Goal: Information Seeking & Learning: Learn about a topic

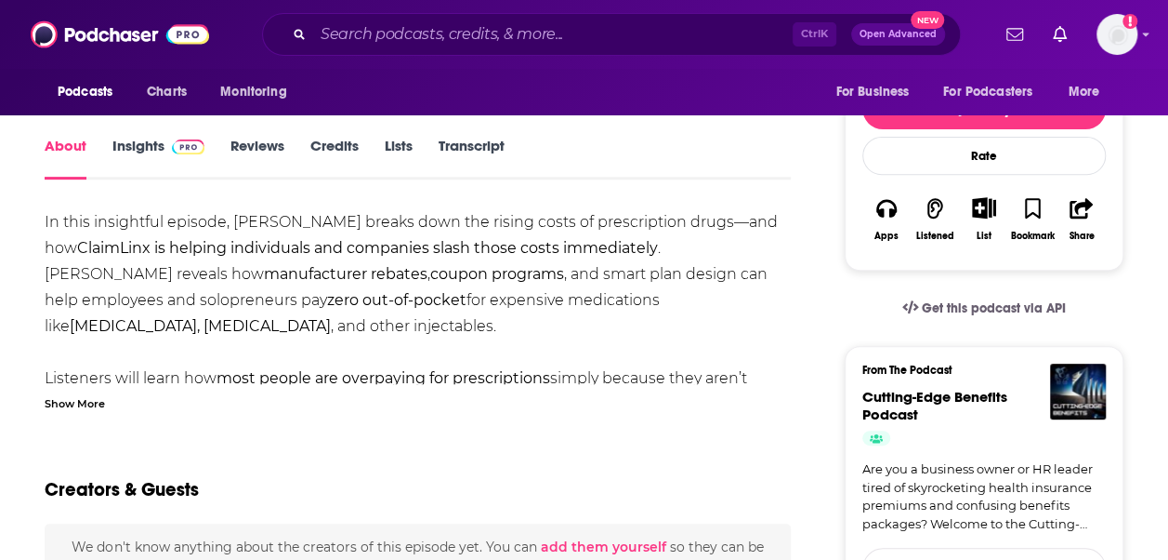
scroll to position [275, 0]
click at [125, 149] on link "Insights" at bounding box center [158, 157] width 92 height 43
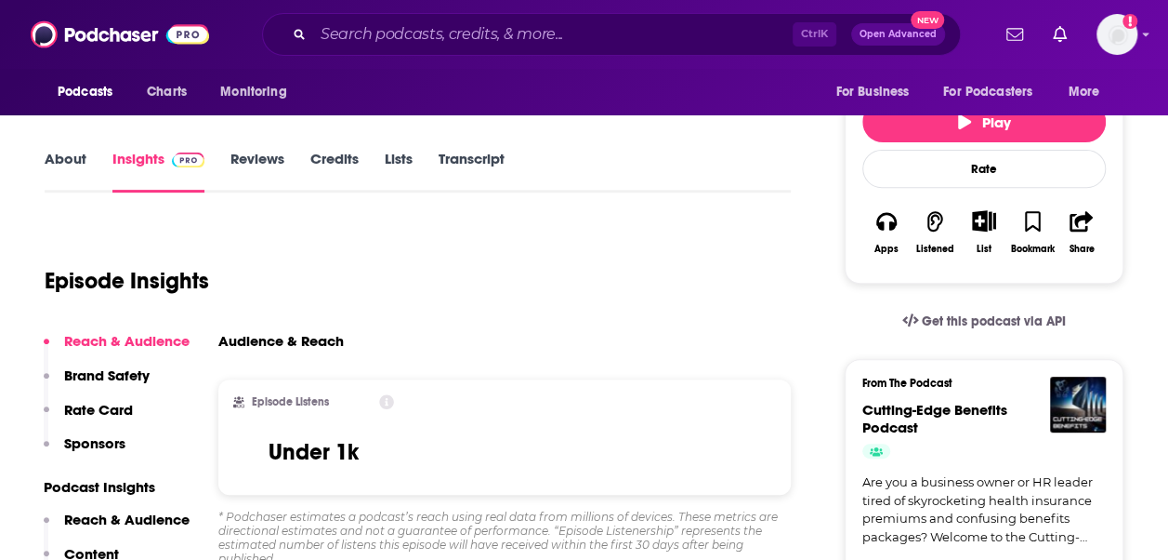
scroll to position [260, 0]
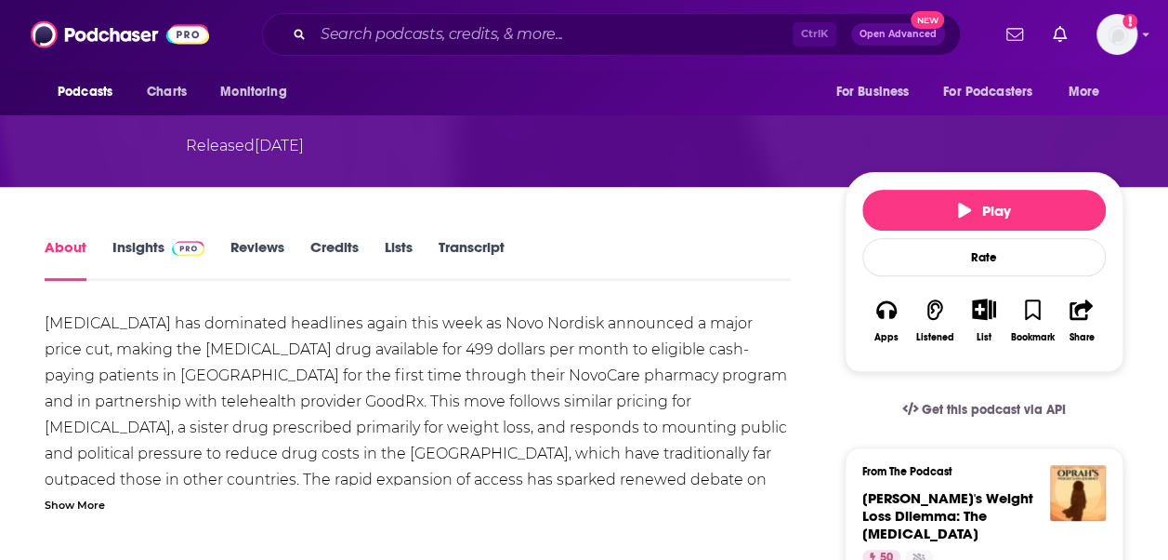
scroll to position [294, 0]
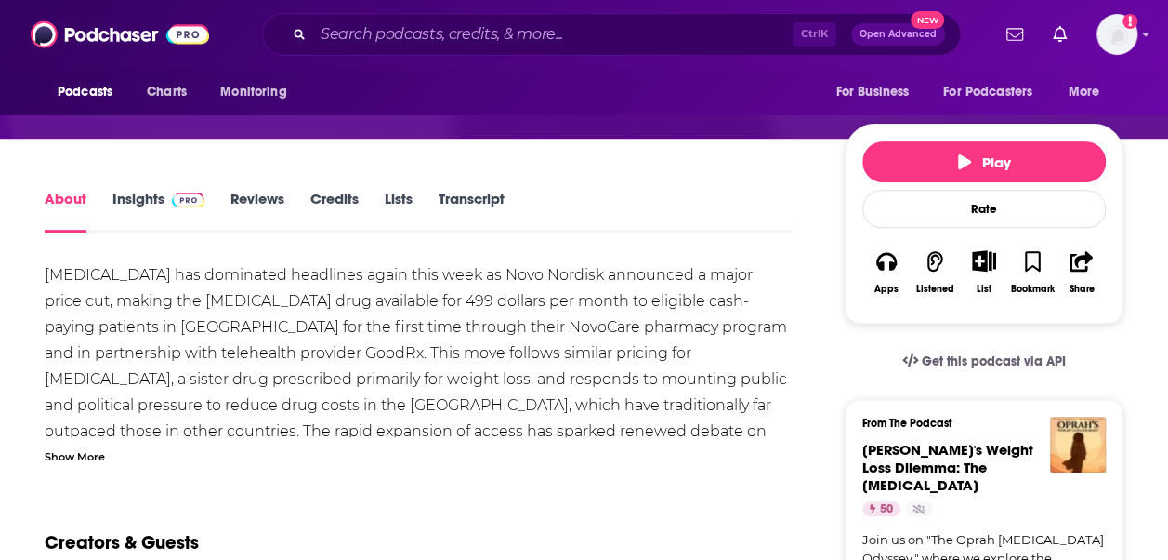
click at [123, 190] on link "Insights" at bounding box center [158, 211] width 92 height 43
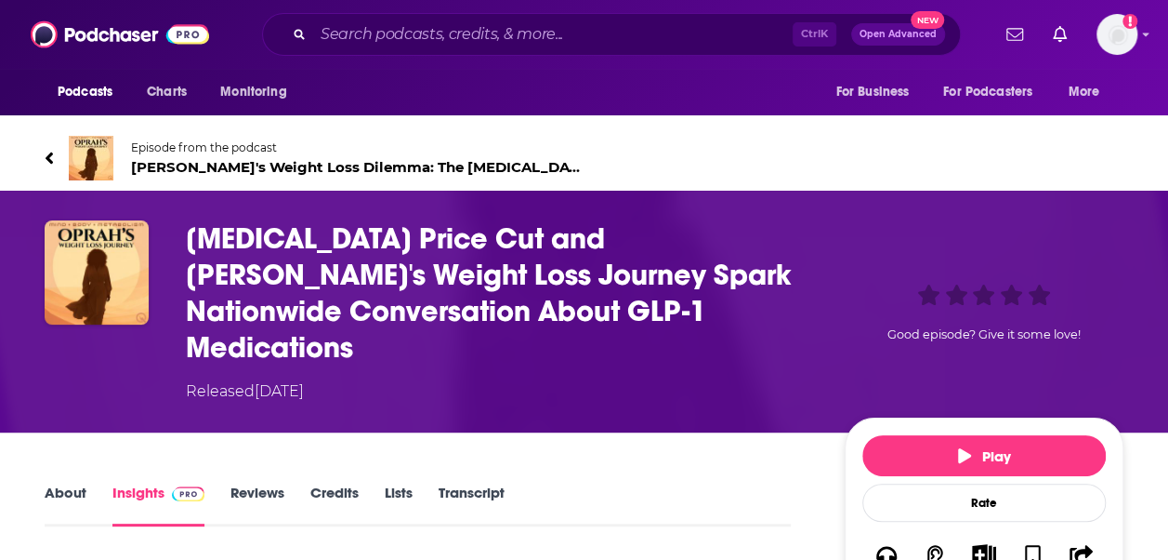
scroll to position [456, 0]
